Goal: Find specific page/section: Find specific page/section

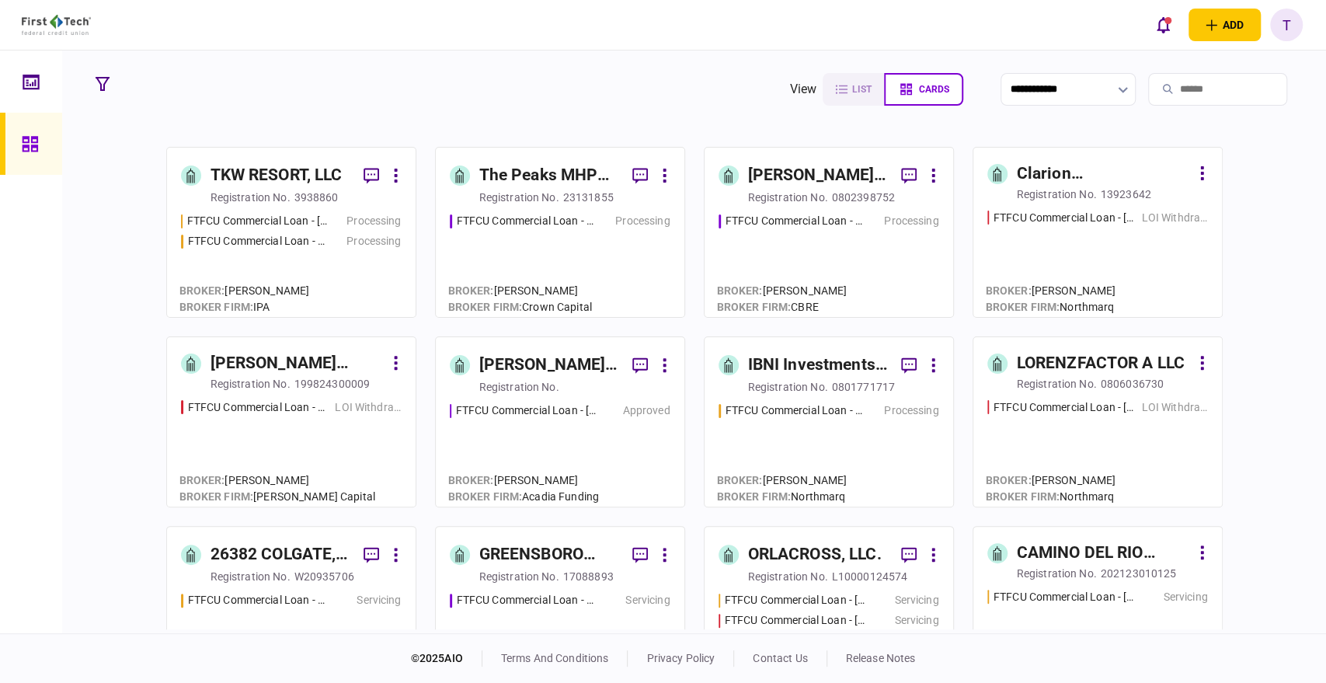
scroll to position [1208, 0]
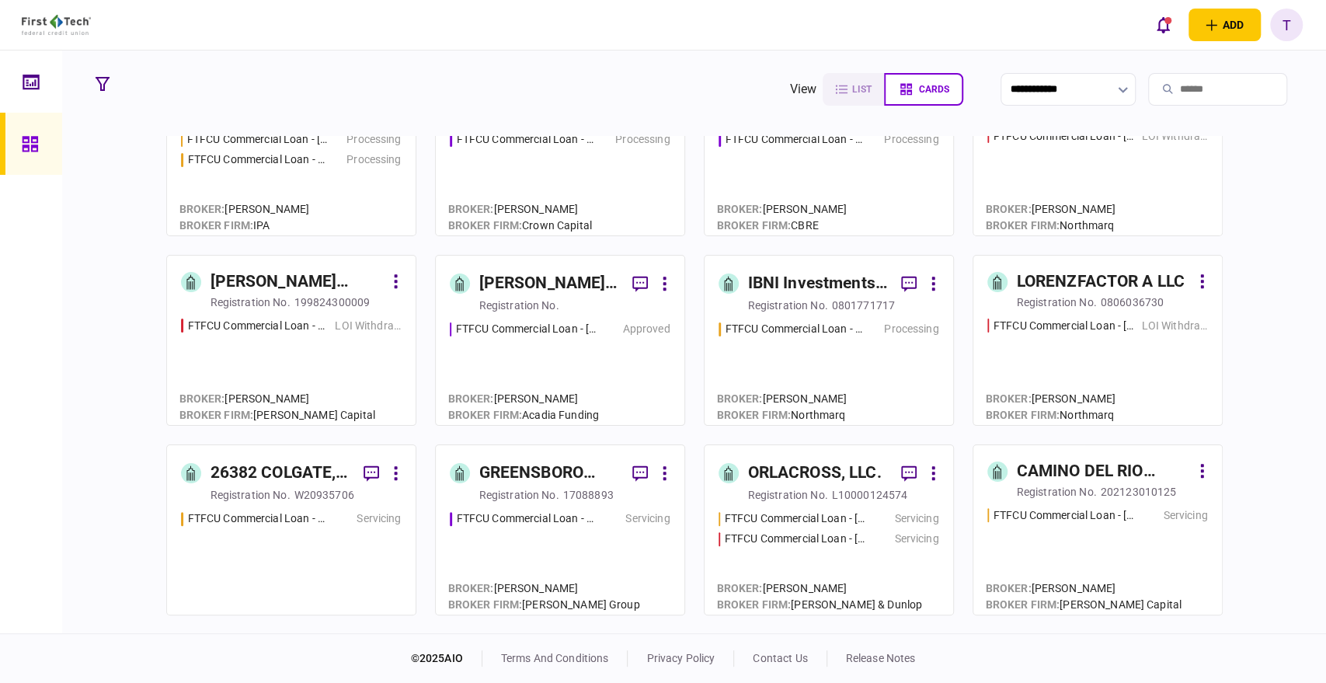
click at [1165, 89] on input "search" at bounding box center [1217, 89] width 139 height 33
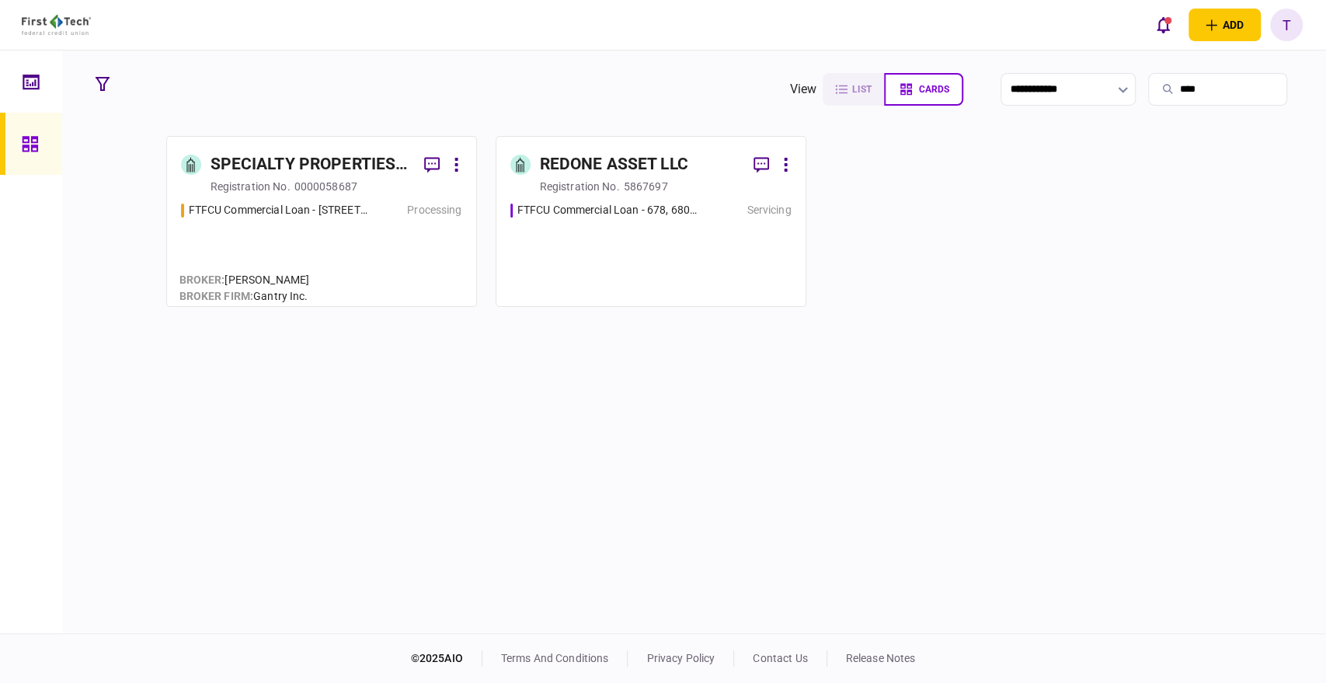
scroll to position [0, 0]
type input "****"
click at [261, 165] on div "SPECIALTY PROPERTIES LLC" at bounding box center [311, 164] width 201 height 25
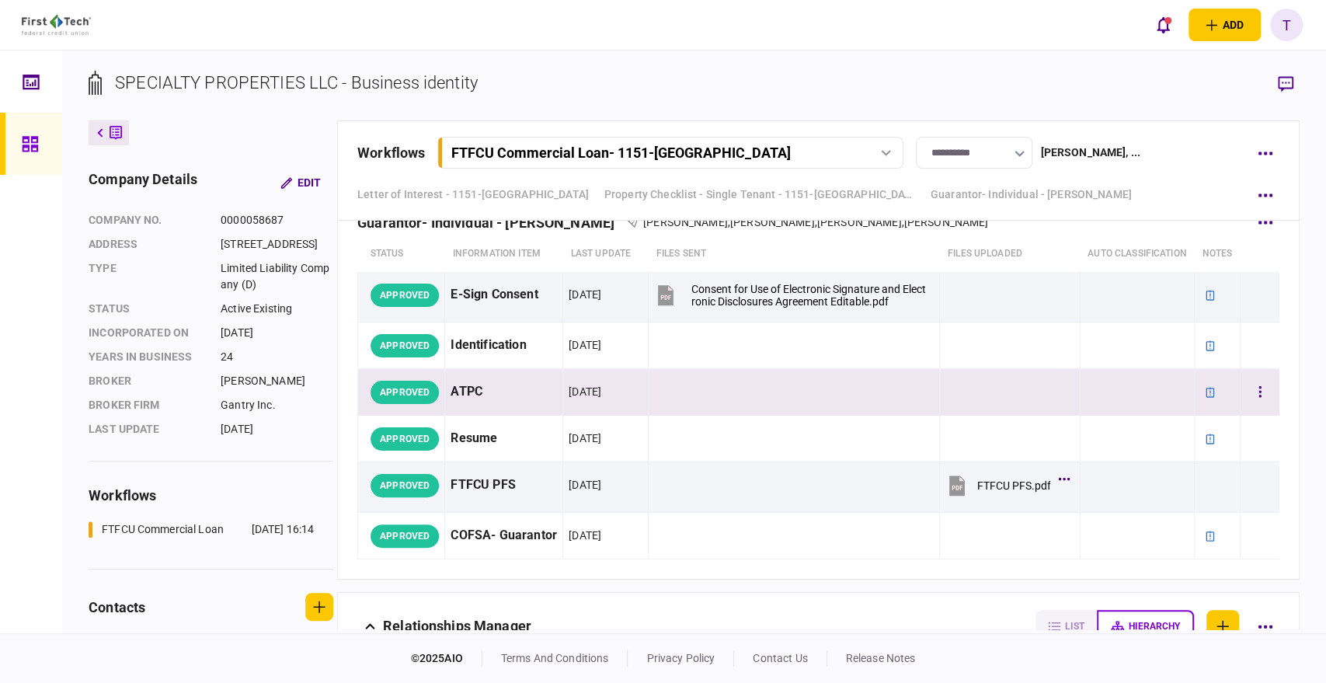
scroll to position [8114, 0]
